Goal: Task Accomplishment & Management: Manage account settings

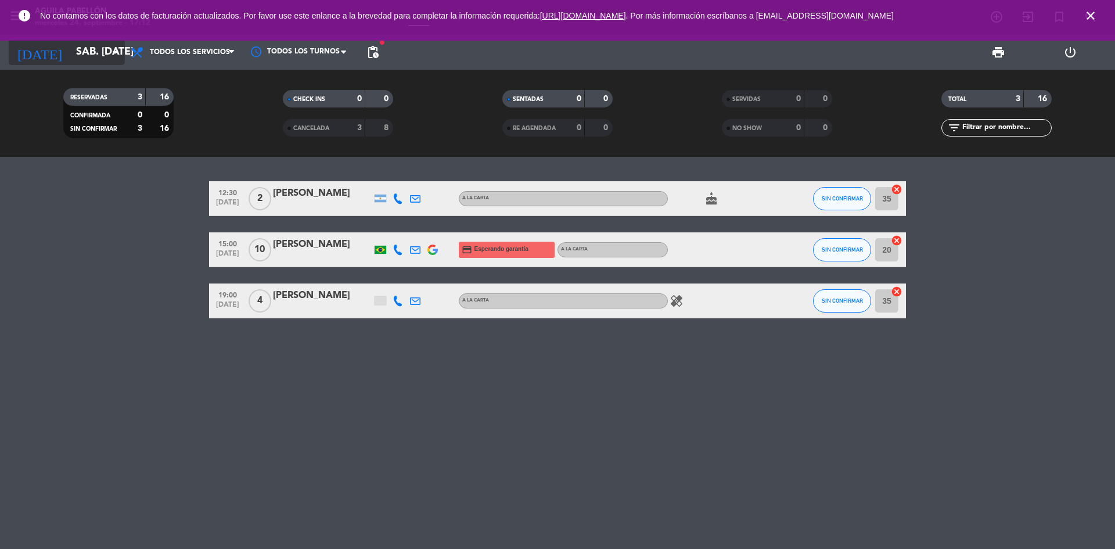
click at [77, 55] on input "sáb. [DATE]" at bounding box center [137, 52] width 135 height 23
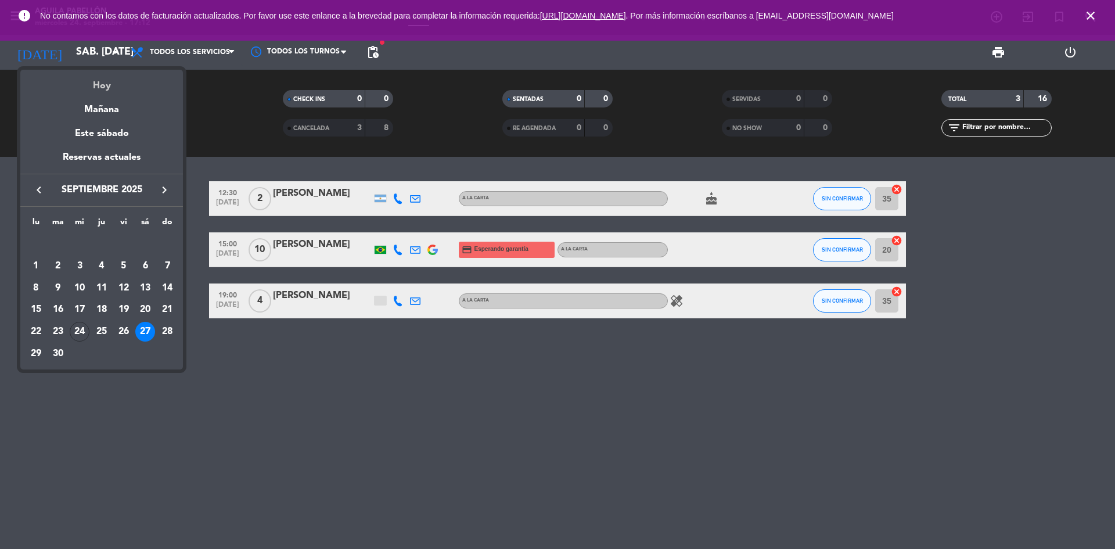
click at [96, 86] on div "Hoy" at bounding box center [101, 82] width 163 height 24
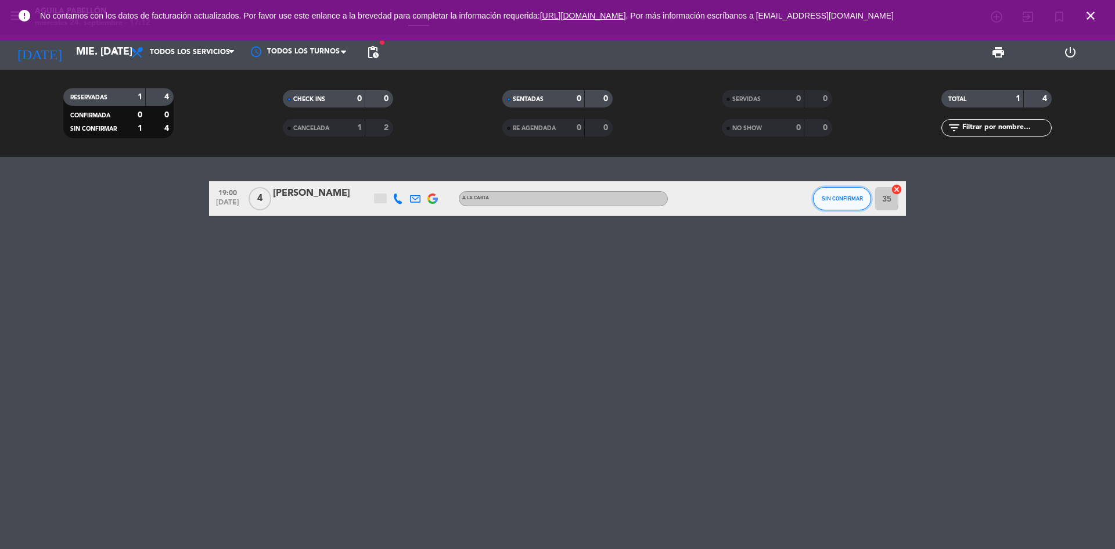
click at [841, 206] on button "SIN CONFIRMAR" at bounding box center [842, 198] width 58 height 23
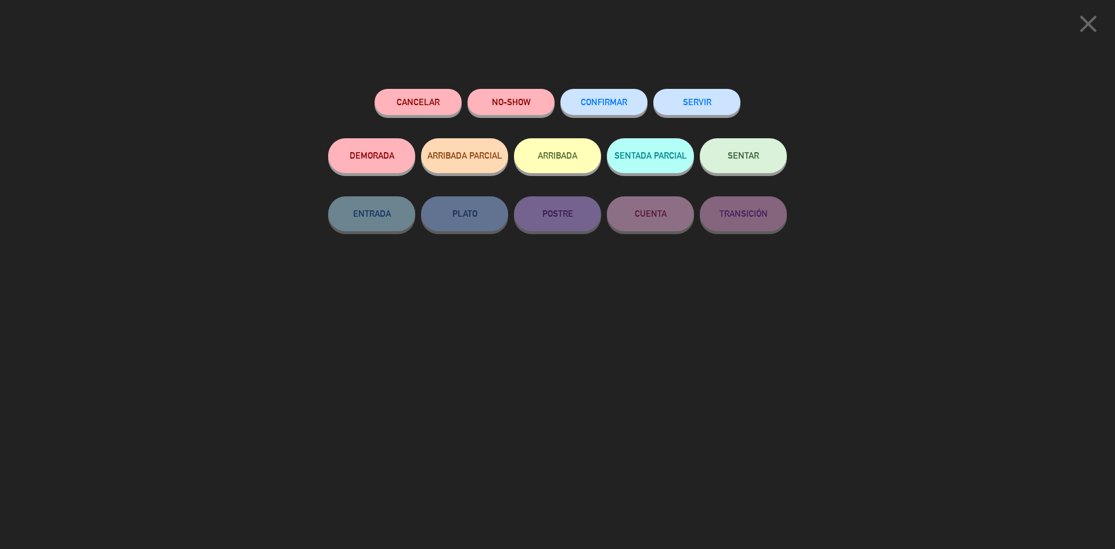
click at [421, 99] on button "Cancelar" at bounding box center [418, 102] width 87 height 26
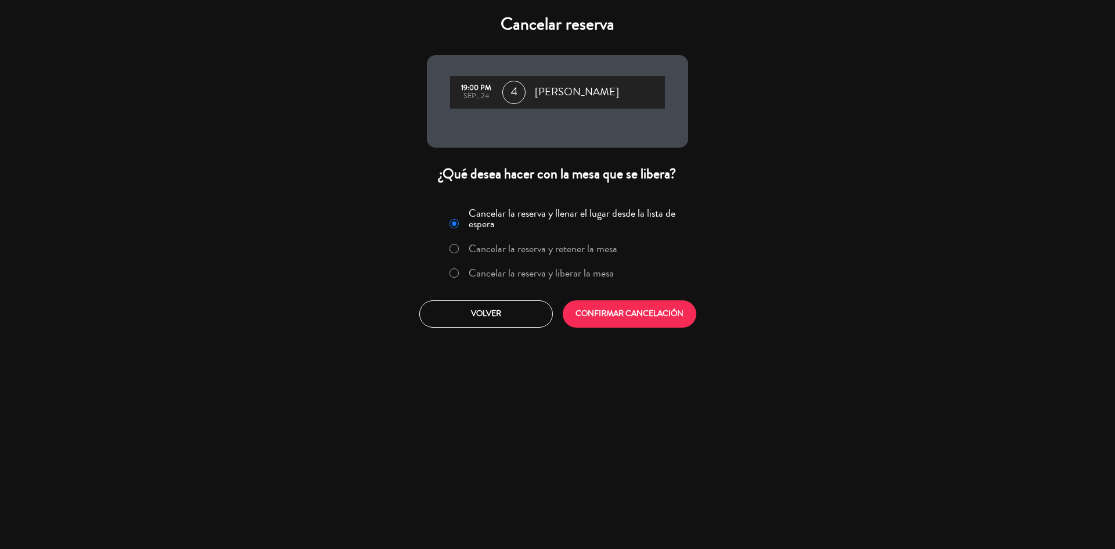
click at [484, 273] on label "Cancelar la reserva y liberar la mesa" at bounding box center [541, 273] width 145 height 10
click at [633, 317] on button "CONFIRMAR CANCELACIÓN" at bounding box center [630, 313] width 134 height 27
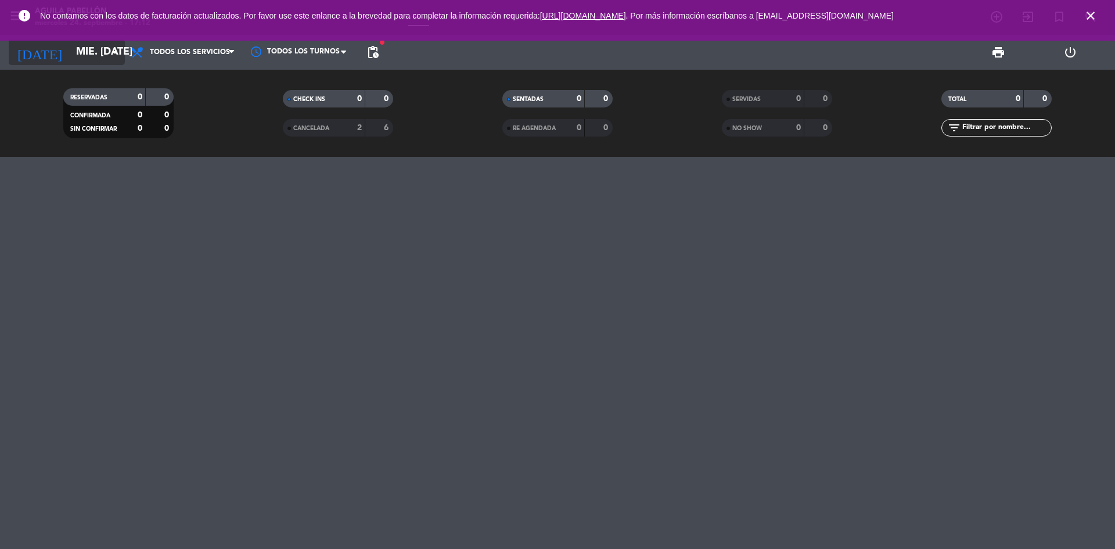
click at [102, 58] on input "mié. [DATE]" at bounding box center [137, 52] width 135 height 23
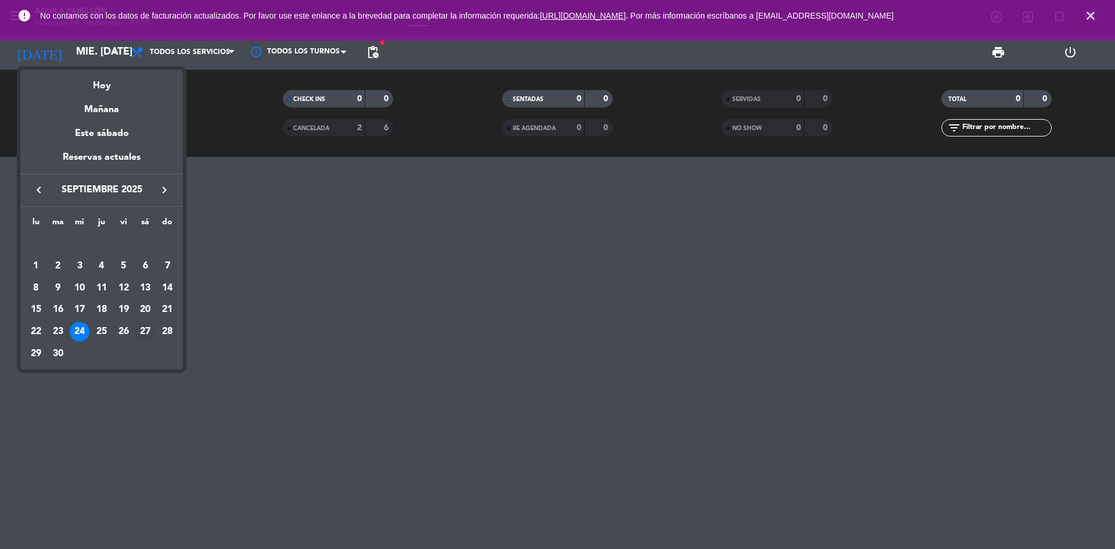
click at [147, 331] on div "27" at bounding box center [145, 332] width 20 height 20
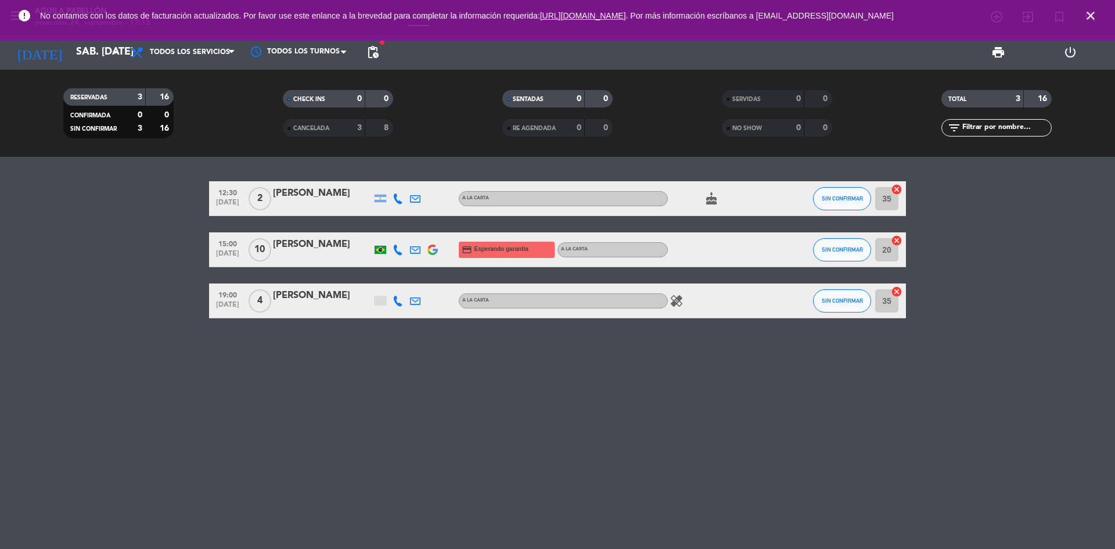
click at [378, 53] on span "pending_actions" at bounding box center [373, 52] width 14 height 14
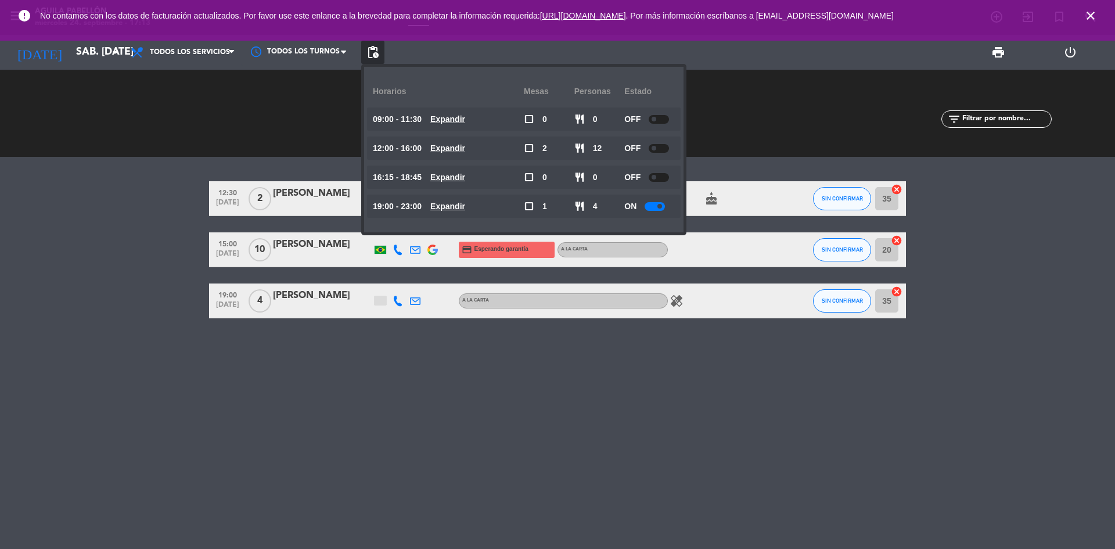
click at [15, 422] on div "12:30 [DATE] 2 Iara Mare A LA CARTA cake SIN CONFIRMAR 35 cancel 15:00 [DATE] […" at bounding box center [557, 353] width 1115 height 392
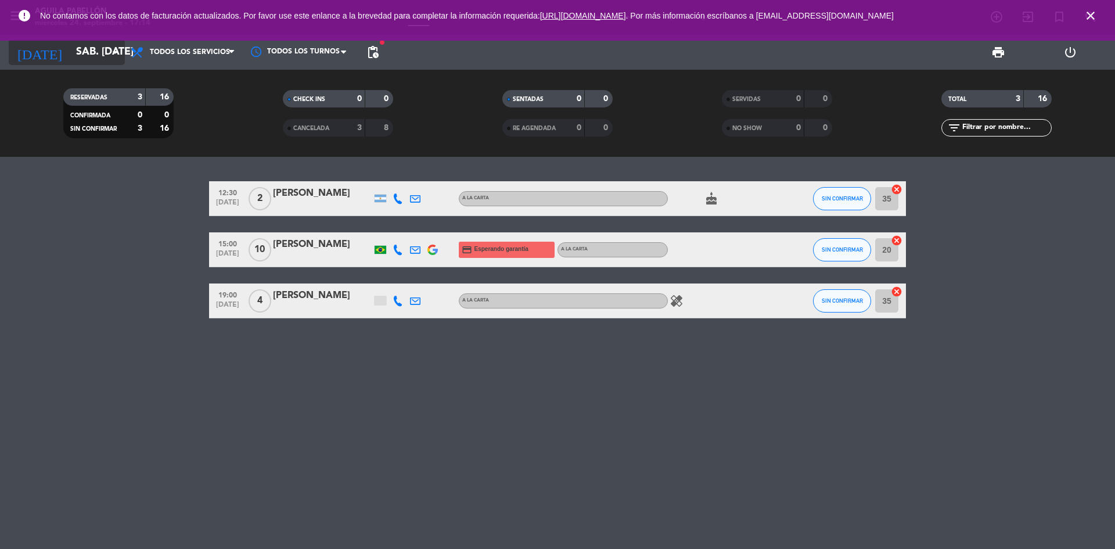
click at [72, 52] on input "sáb. [DATE]" at bounding box center [137, 52] width 135 height 23
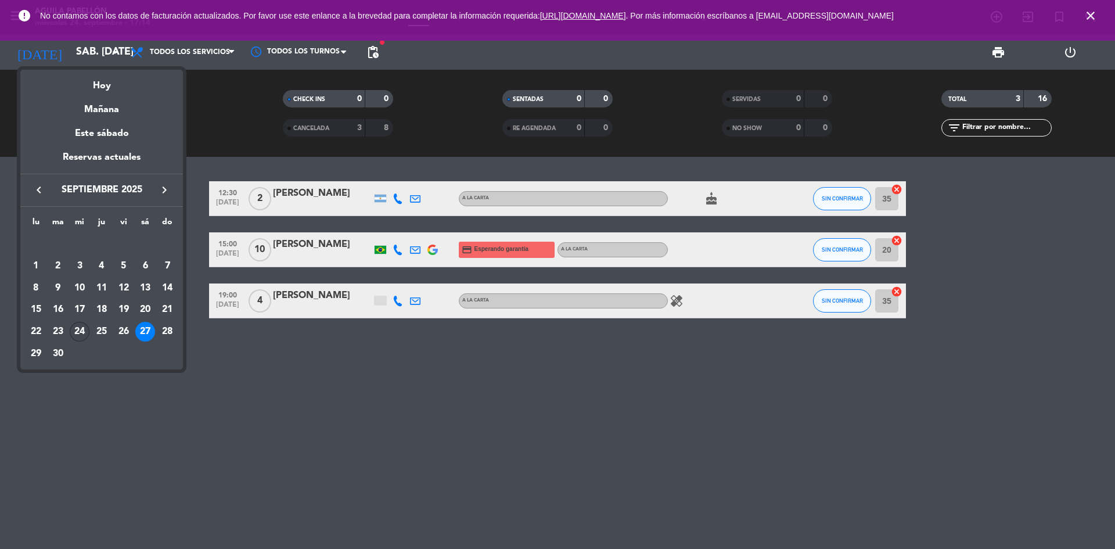
click at [81, 328] on div "24" at bounding box center [80, 332] width 20 height 20
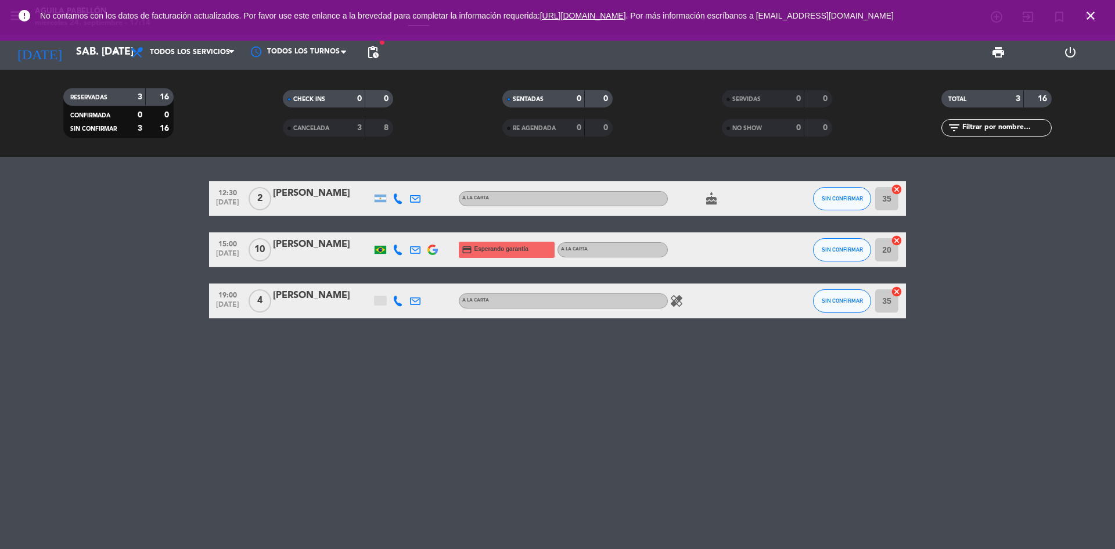
type input "mié. [DATE]"
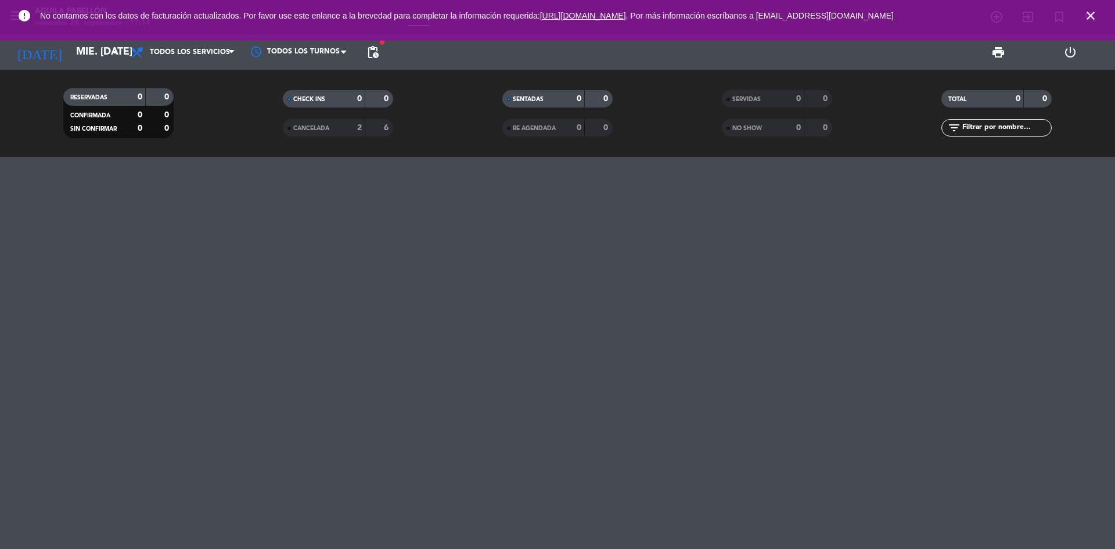
click at [1091, 15] on icon "close" at bounding box center [1091, 16] width 14 height 14
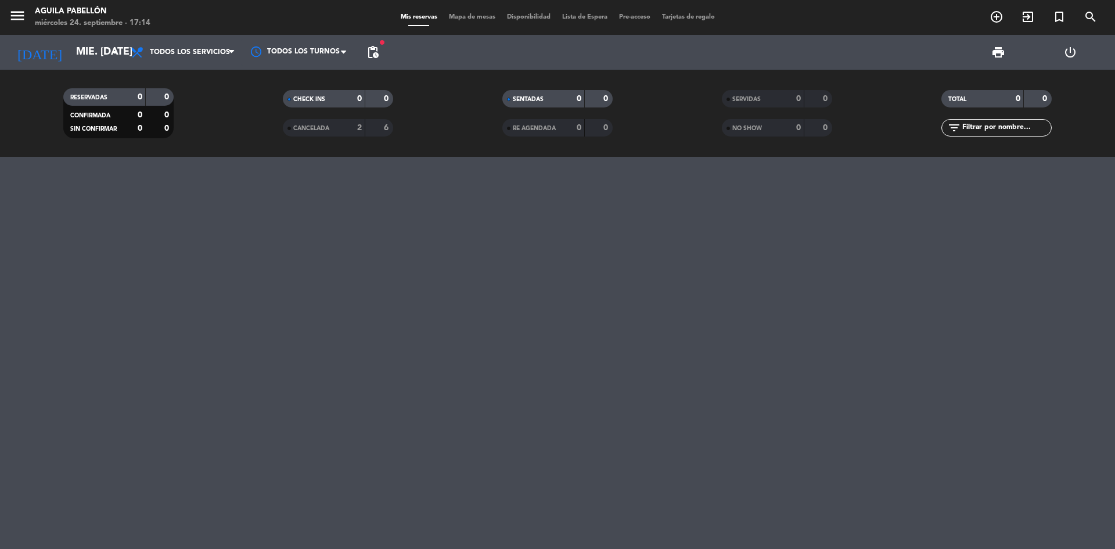
click at [320, 133] on div "CANCELADA" at bounding box center [312, 127] width 53 height 13
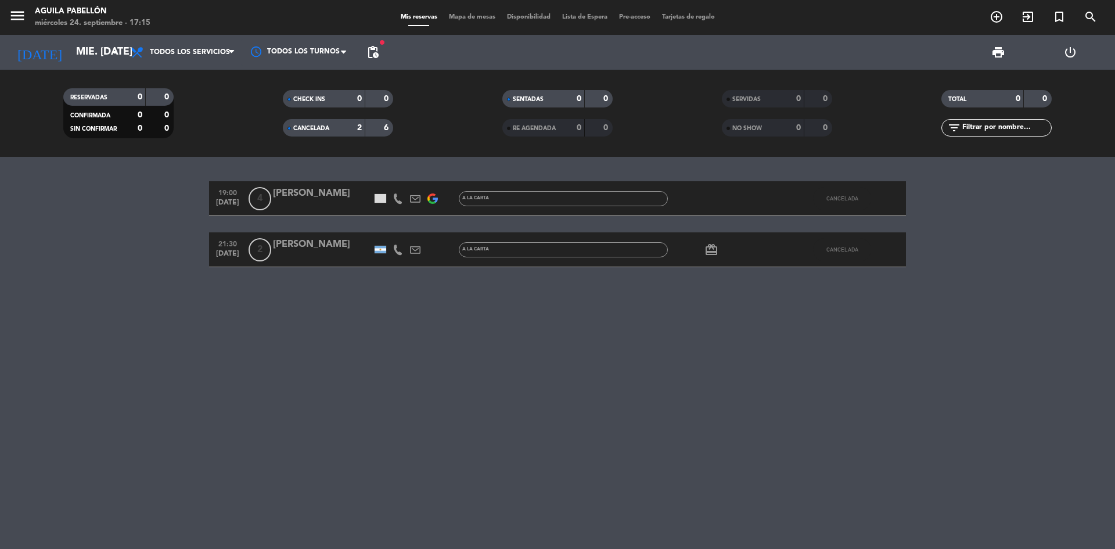
click at [393, 199] on icon at bounding box center [398, 198] width 10 height 10
click at [290, 203] on div at bounding box center [322, 206] width 99 height 9
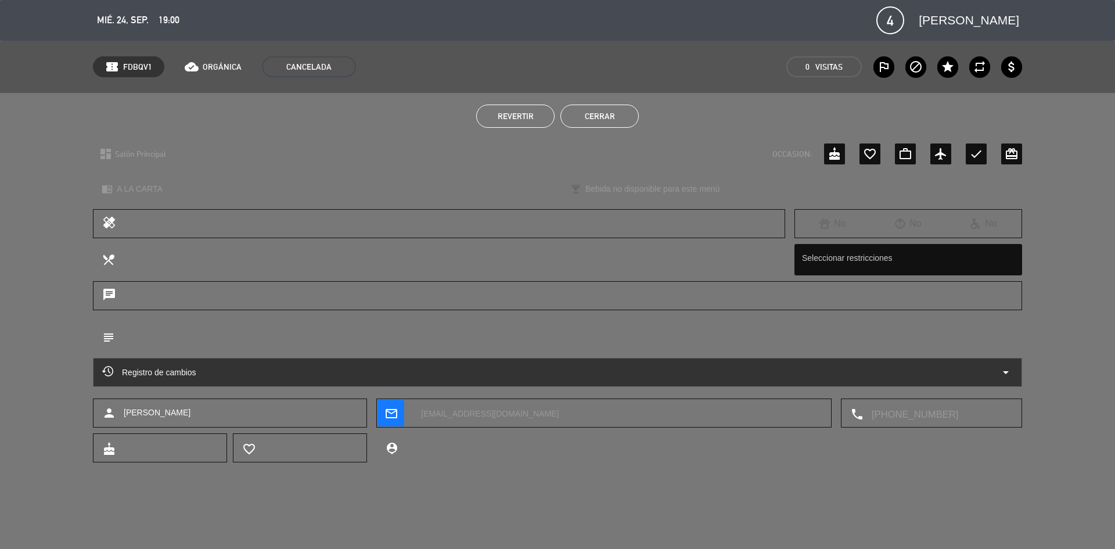
click at [507, 114] on span "Revertir" at bounding box center [516, 116] width 36 height 9
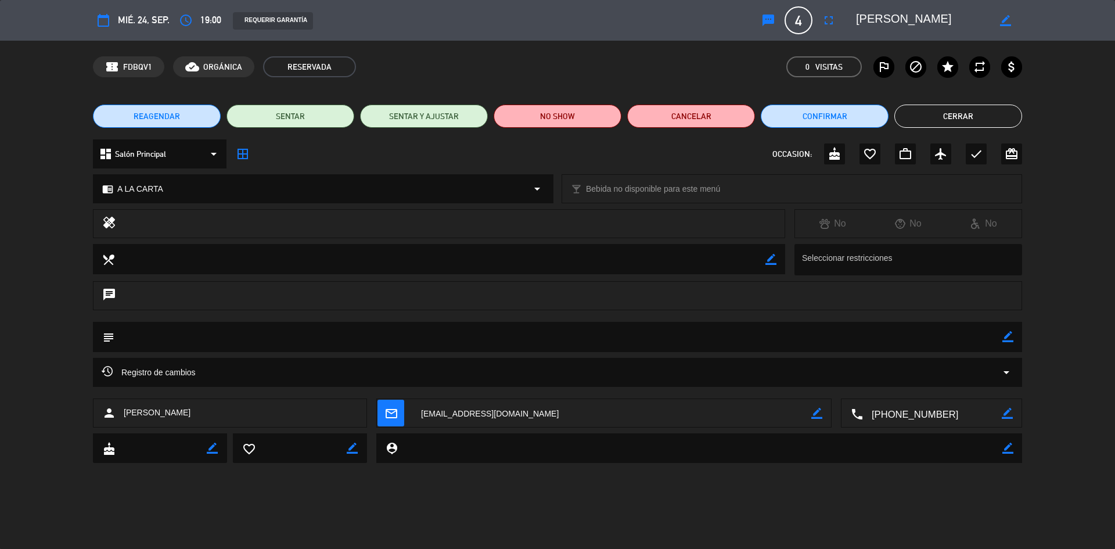
click at [164, 116] on span "REAGENDAR" at bounding box center [157, 116] width 46 height 12
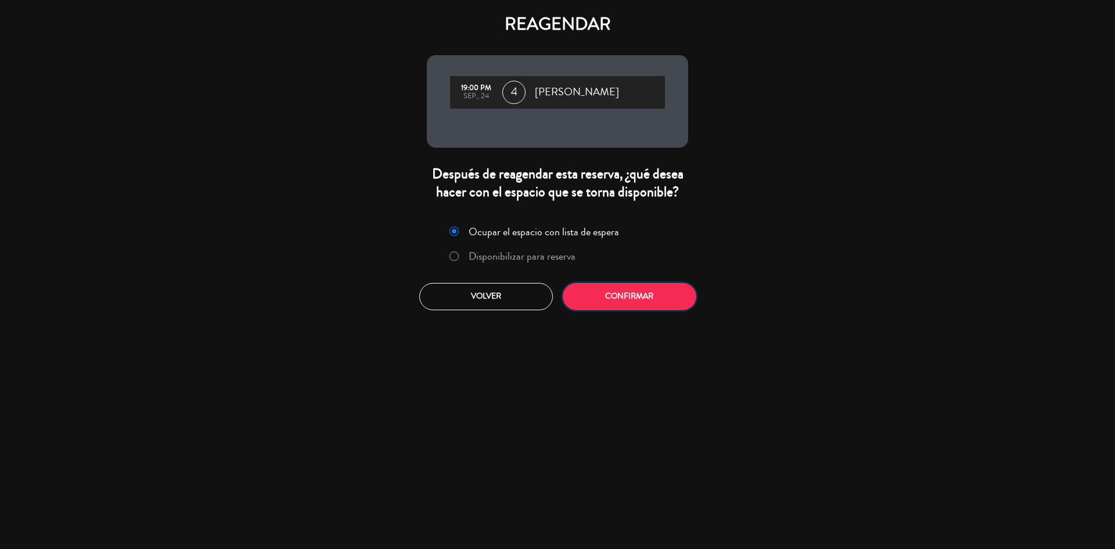
click at [677, 292] on button "Confirmar" at bounding box center [630, 296] width 134 height 27
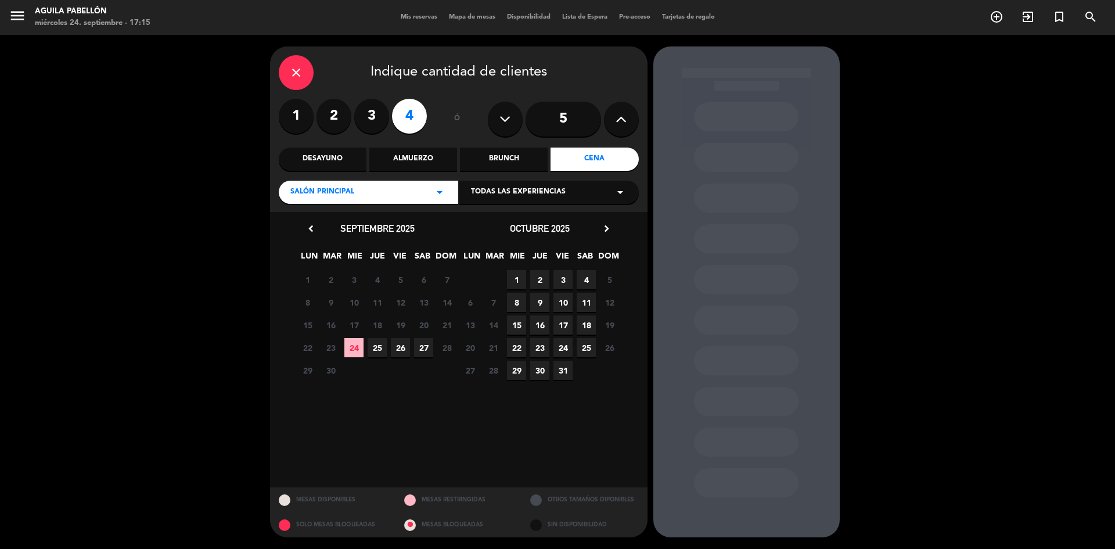
click at [422, 349] on span "27" at bounding box center [423, 347] width 19 height 19
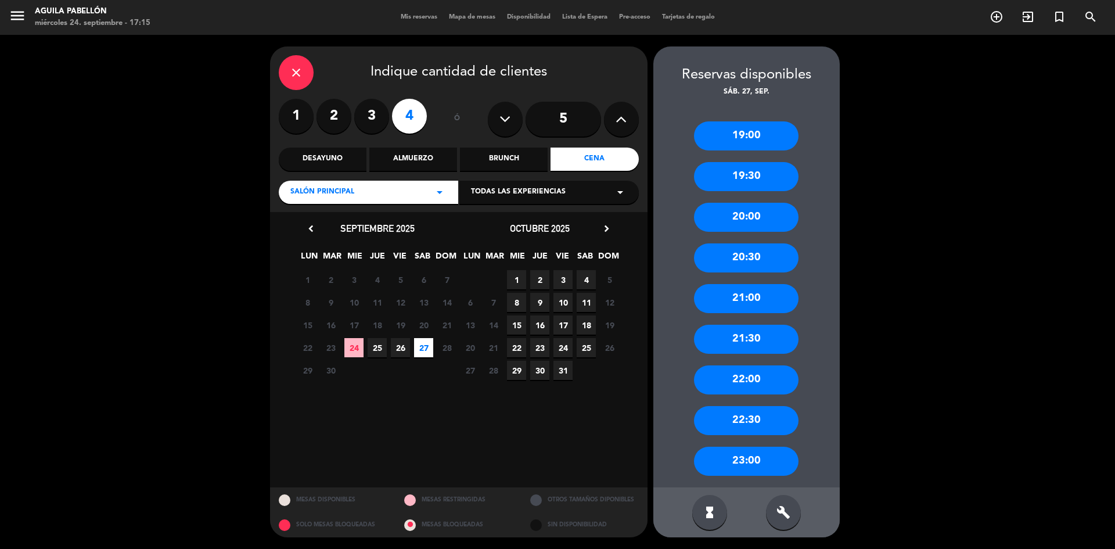
click at [776, 132] on div "19:00" at bounding box center [746, 135] width 105 height 29
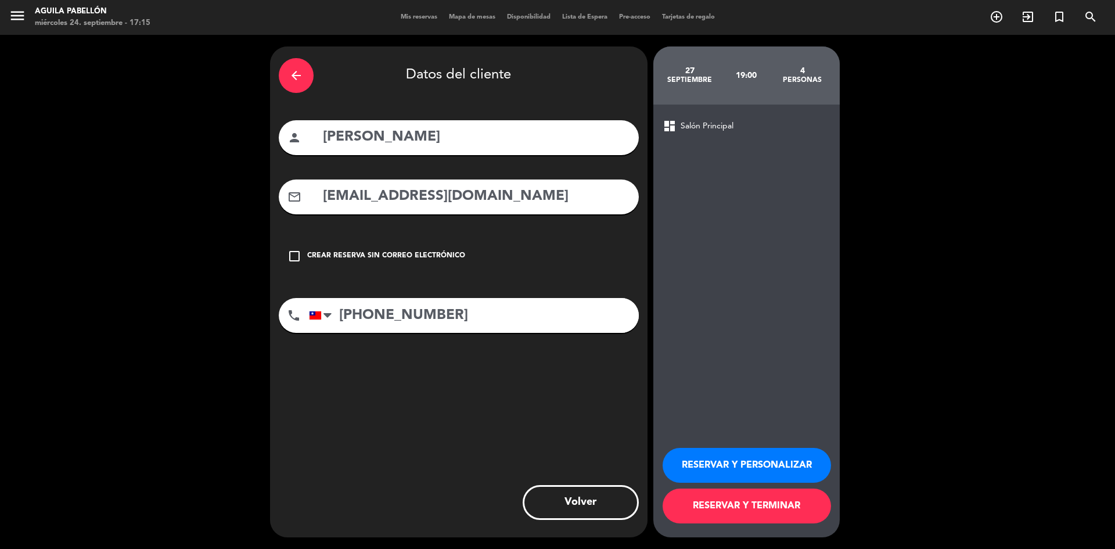
click at [767, 507] on button "RESERVAR Y TERMINAR" at bounding box center [747, 506] width 168 height 35
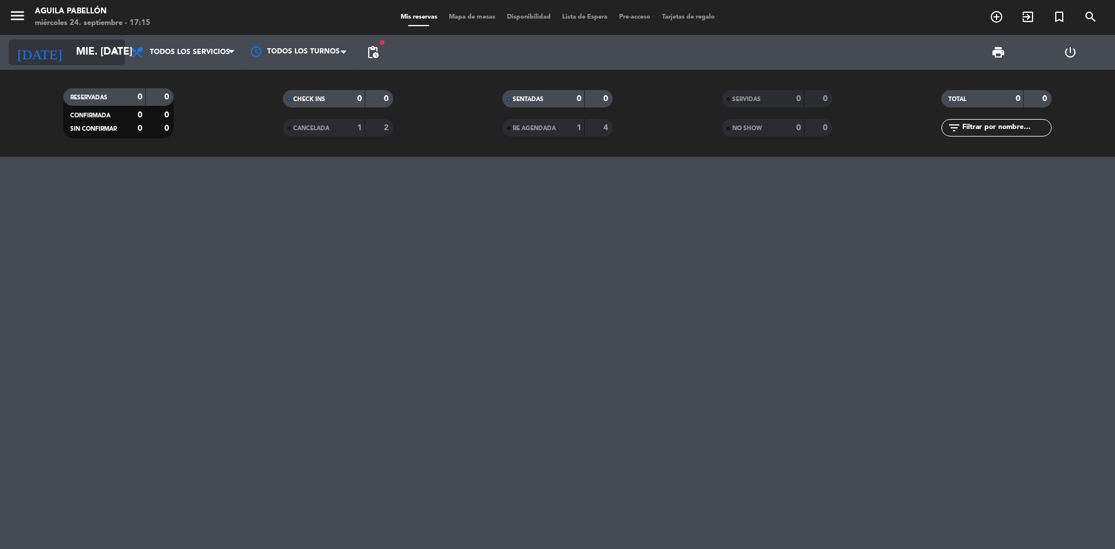
click at [118, 53] on icon "arrow_drop_down" at bounding box center [115, 52] width 14 height 14
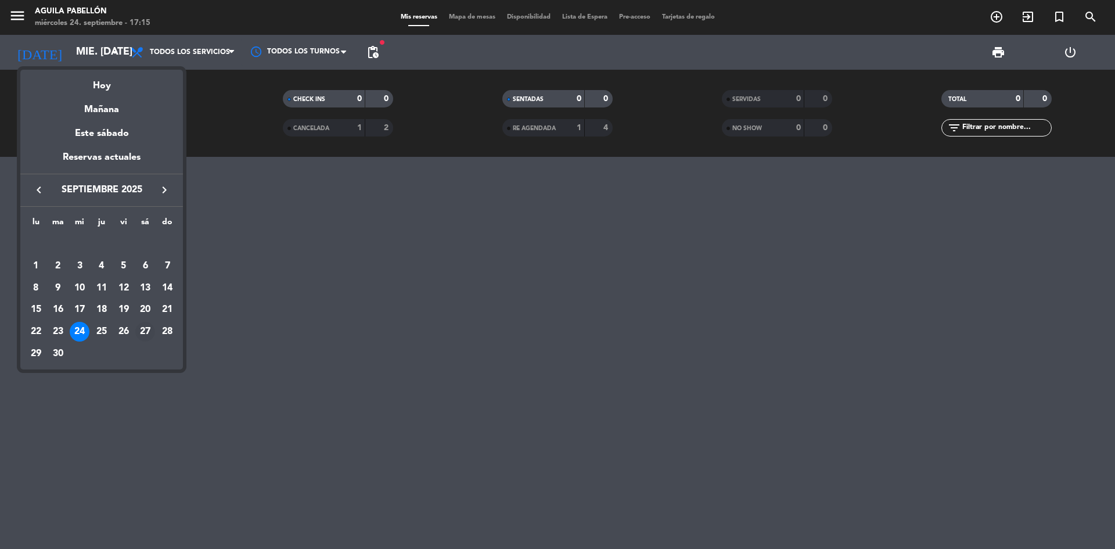
click at [138, 332] on div "27" at bounding box center [145, 332] width 20 height 20
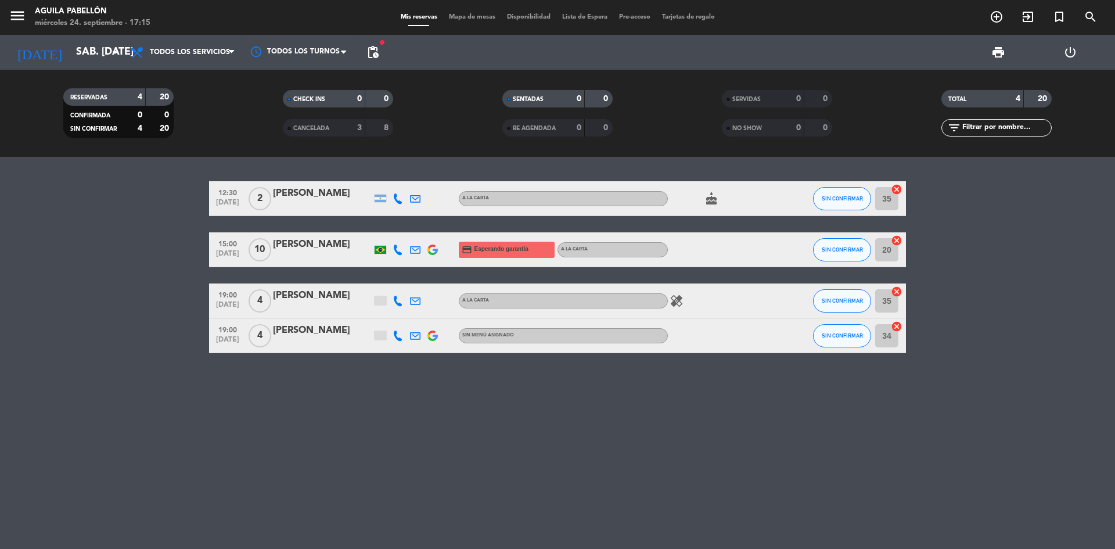
click at [393, 198] on icon at bounding box center [398, 198] width 10 height 10
click at [395, 185] on span "Copiar" at bounding box center [389, 179] width 24 height 12
click at [395, 245] on icon at bounding box center [398, 250] width 10 height 10
click at [397, 232] on span "content_paste" at bounding box center [401, 230] width 9 height 9
click at [729, 433] on div "12:30 [DATE] 2 Iara Mare A LA CARTA cake SIN CONFIRMAR 35 cancel 15:00 [DATE] […" at bounding box center [557, 353] width 1115 height 392
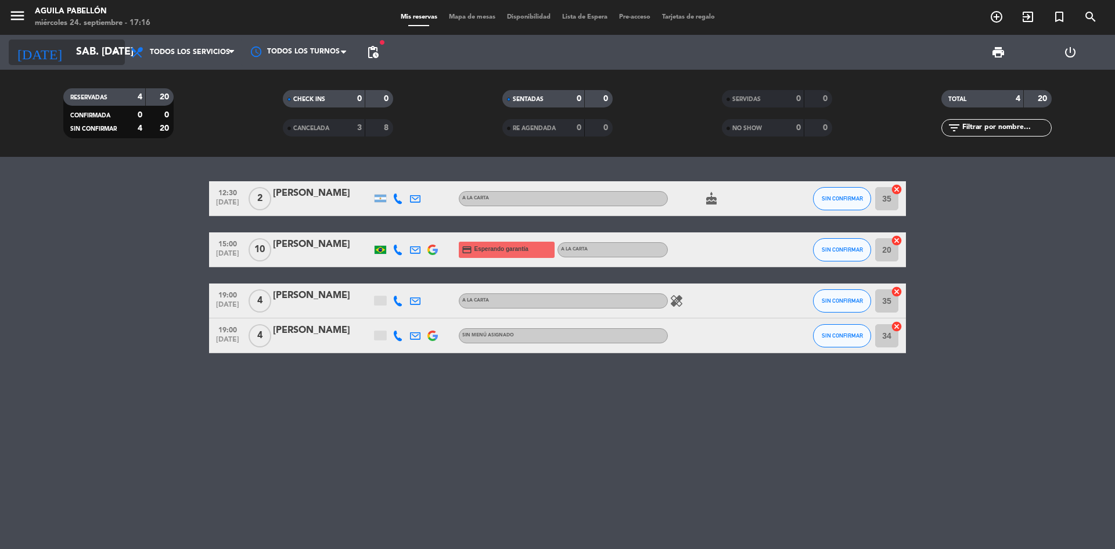
click at [96, 59] on input "sáb. [DATE]" at bounding box center [137, 52] width 135 height 23
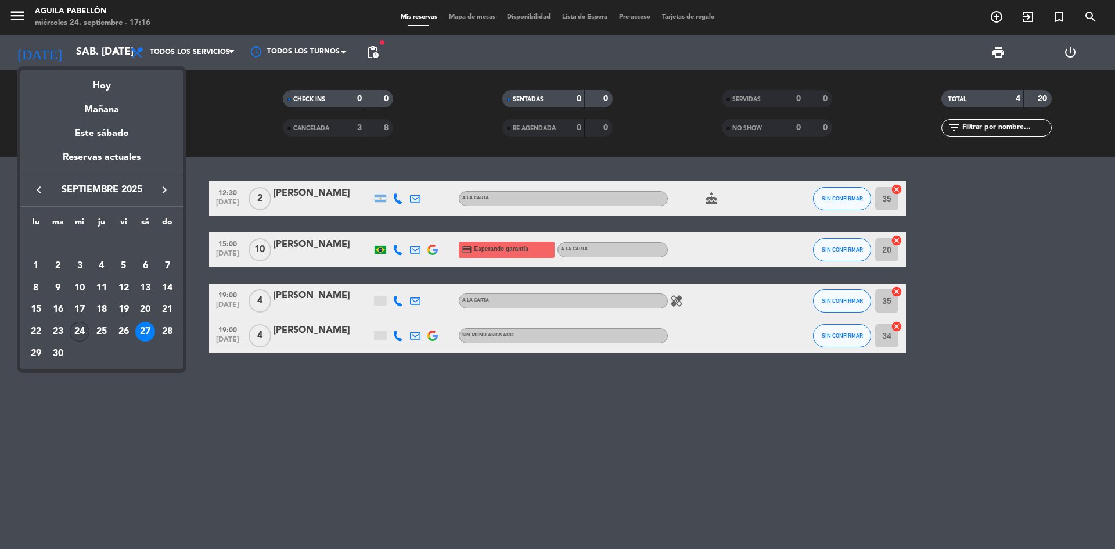
click at [76, 331] on div "24" at bounding box center [80, 332] width 20 height 20
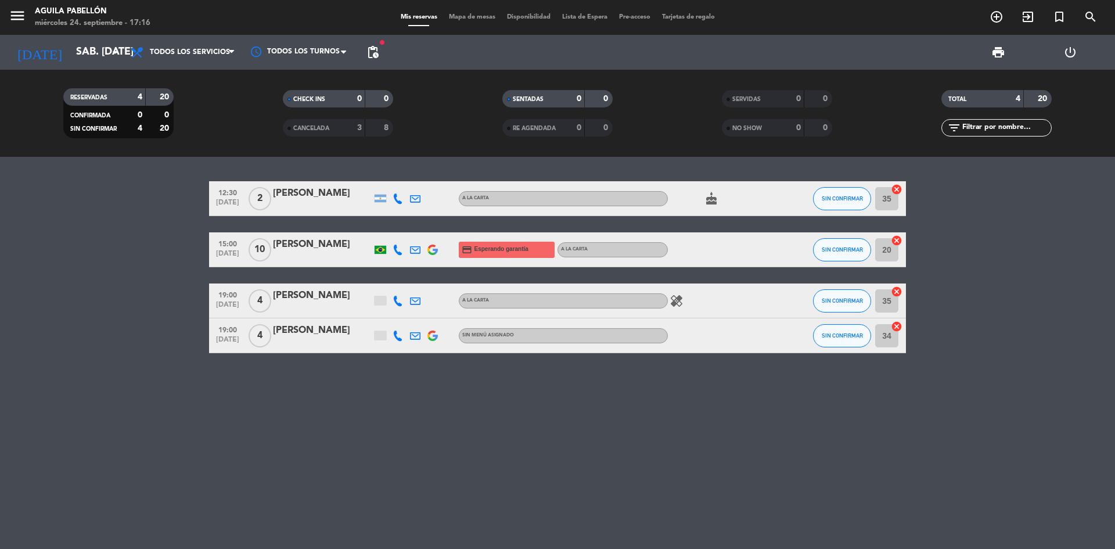
type input "mié. [DATE]"
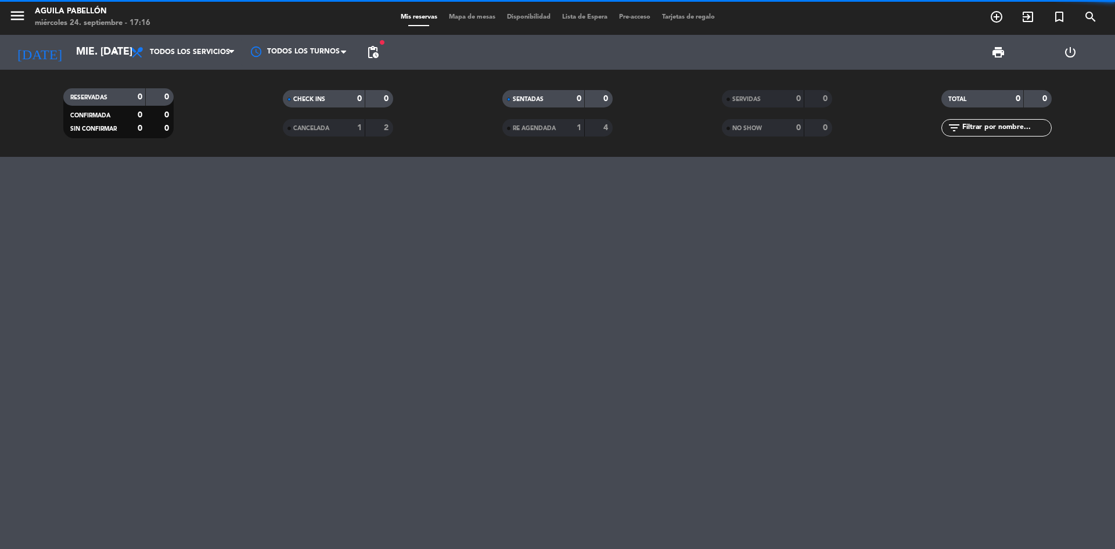
click at [369, 60] on span "pending_actions" at bounding box center [372, 52] width 23 height 23
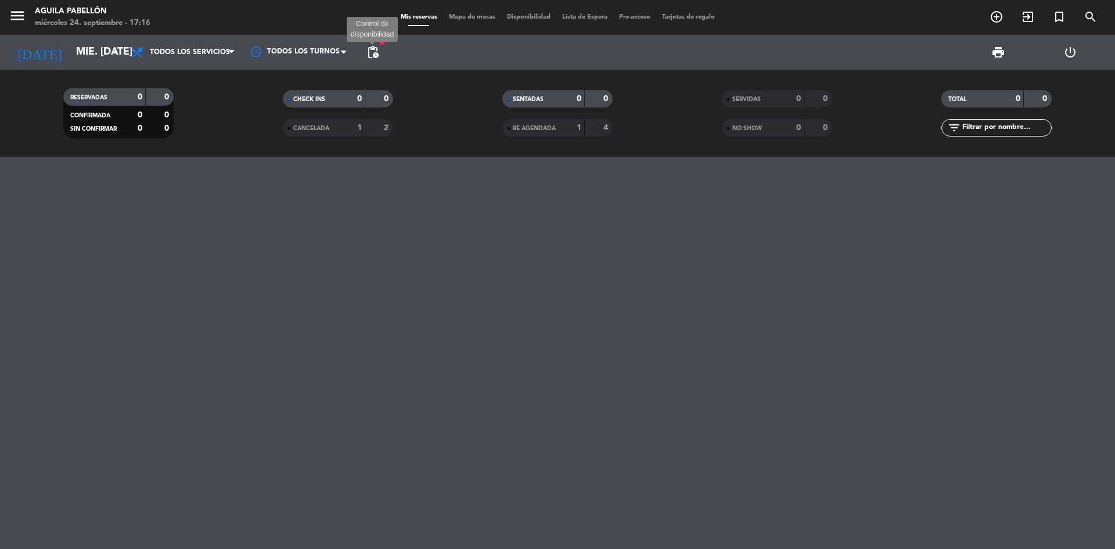
click at [371, 52] on span "pending_actions" at bounding box center [373, 52] width 14 height 14
